Goal: Check status: Check status

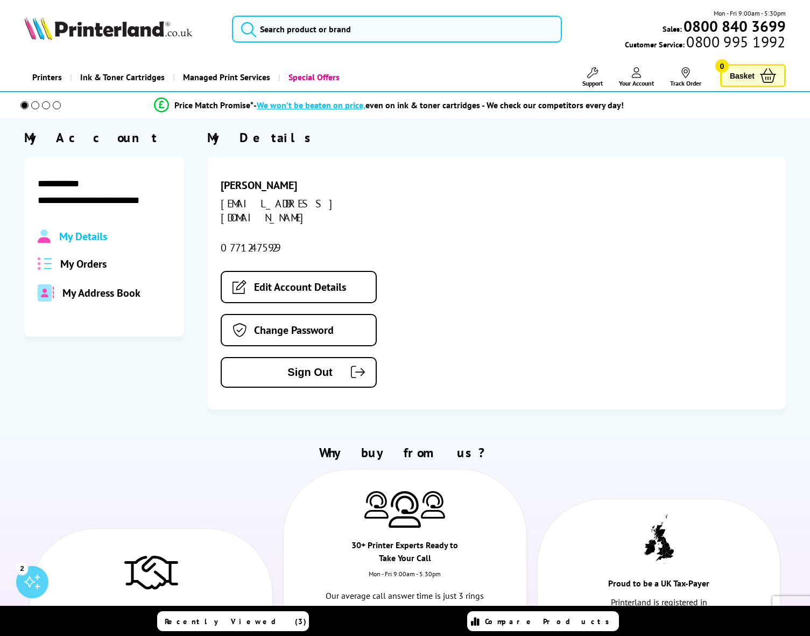
click at [82, 264] on span "My Orders" at bounding box center [83, 264] width 46 height 14
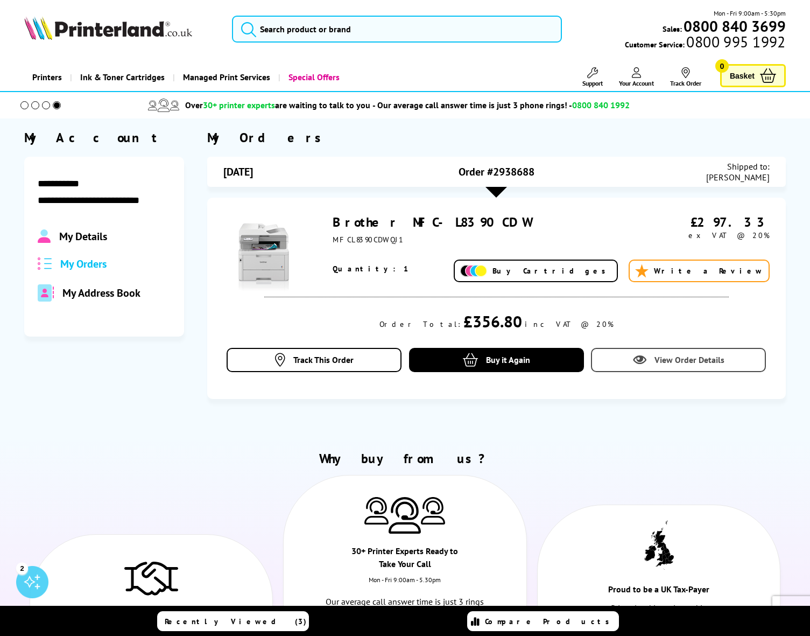
click at [682, 361] on span "View Order Details" at bounding box center [690, 359] width 70 height 11
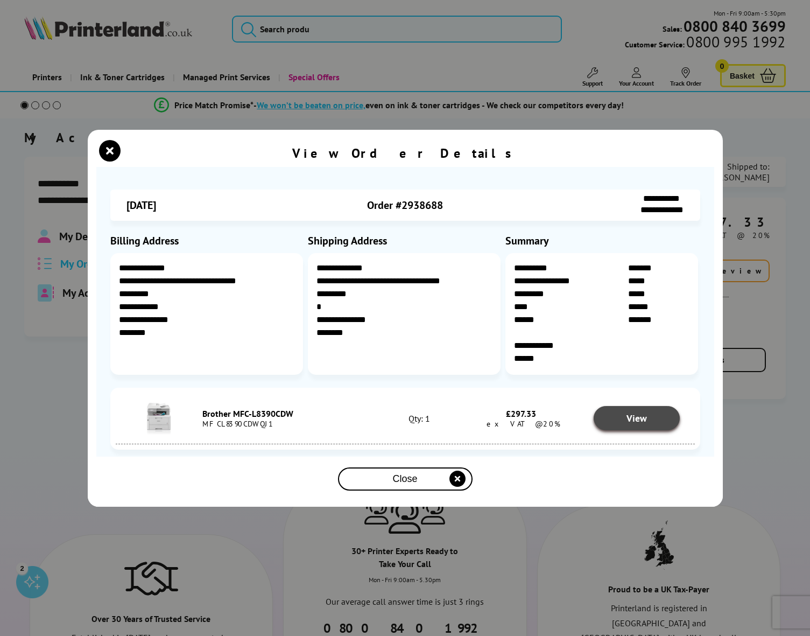
click at [642, 416] on span "View" at bounding box center [637, 418] width 20 height 12
